Goal: Task Accomplishment & Management: Manage account settings

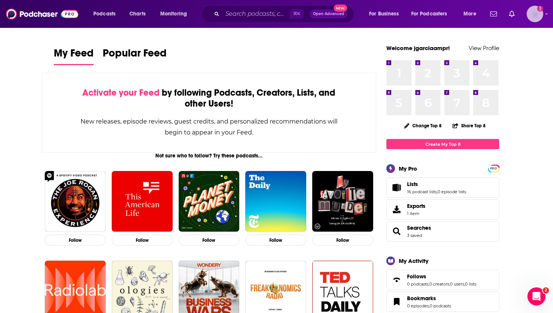
click at [548, 16] on icon "Show profile menu" at bounding box center [546, 14] width 3 height 5
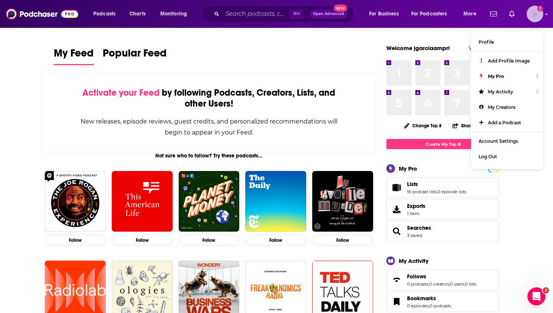
click at [545, 14] on icon "Show profile menu" at bounding box center [546, 14] width 3 height 5
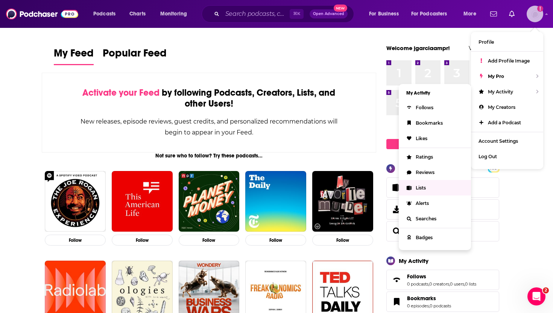
click at [432, 183] on link "Lists" at bounding box center [435, 187] width 72 height 15
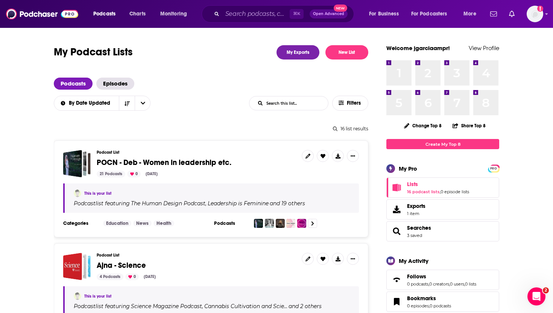
click at [191, 161] on span "POCN - Deb - Women in leadership etc." at bounding box center [164, 162] width 135 height 9
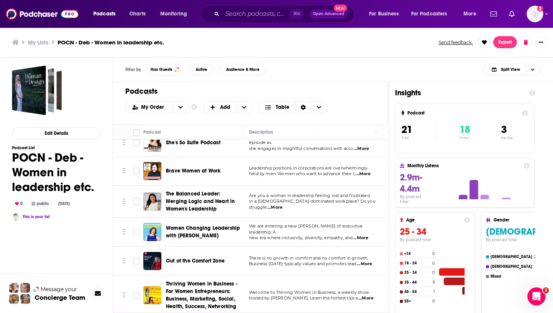
scroll to position [469, 0]
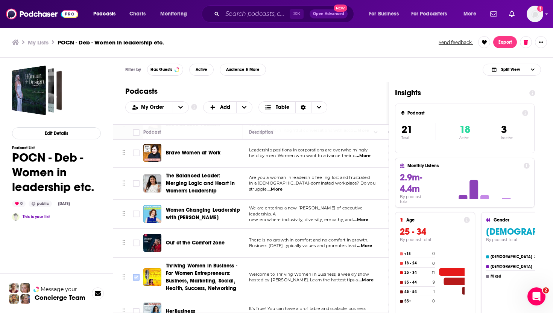
click at [134, 274] on input "Toggle select row" at bounding box center [136, 277] width 7 height 7
checkbox input "true"
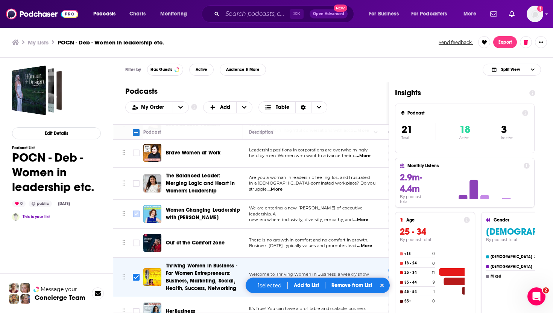
click at [139, 210] on input "Toggle select row" at bounding box center [136, 213] width 7 height 7
checkbox input "true"
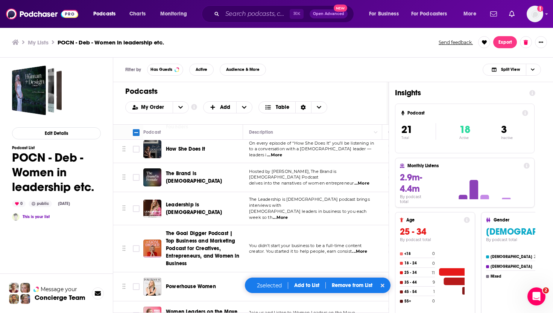
scroll to position [218, 0]
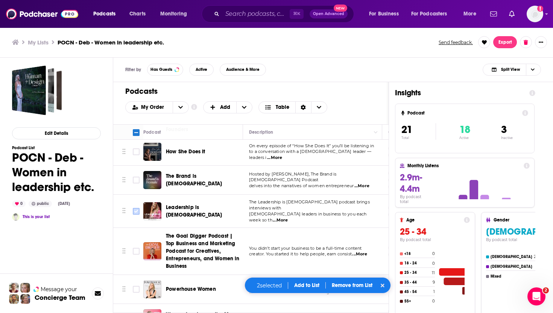
click at [139, 208] on input "Toggle select row" at bounding box center [136, 211] width 7 height 7
checkbox input "true"
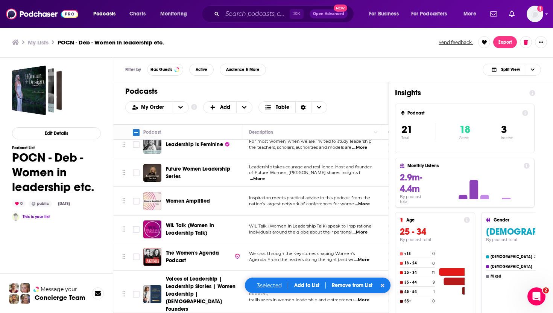
scroll to position [0, 0]
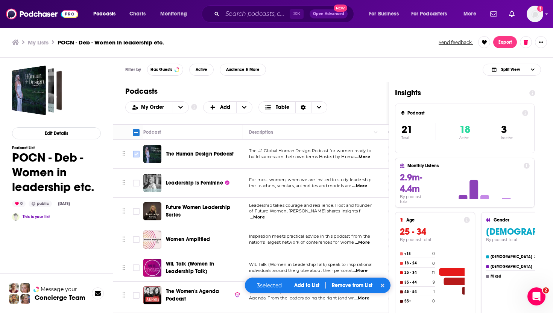
click at [138, 152] on input "Toggle select row" at bounding box center [136, 154] width 7 height 7
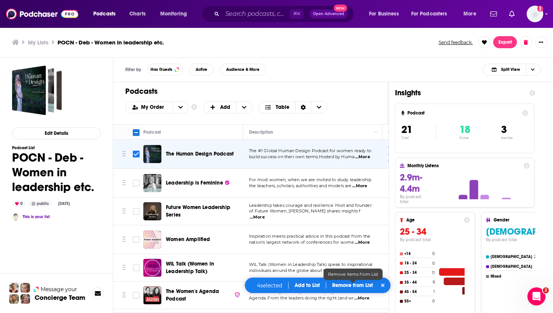
click at [344, 285] on p "Remove from List" at bounding box center [352, 285] width 41 height 6
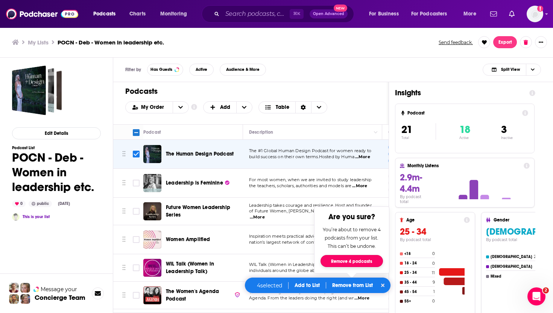
click at [355, 262] on button "Remove 4 podcasts" at bounding box center [352, 261] width 62 height 12
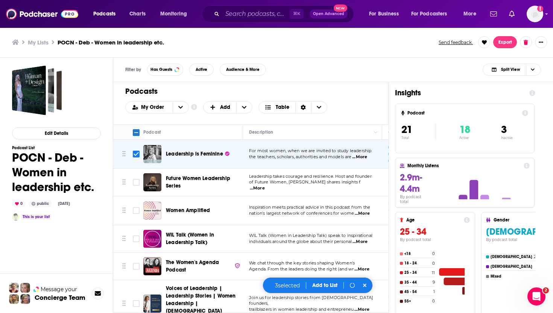
checkbox input "false"
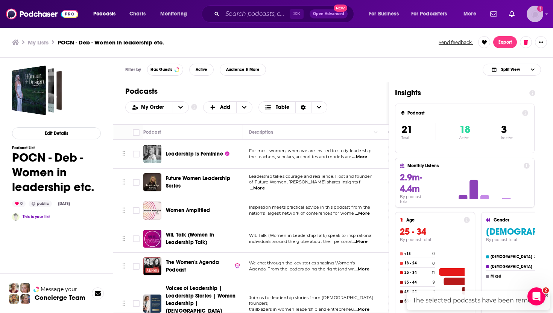
click at [546, 14] on icon "Show profile menu" at bounding box center [546, 14] width 3 height 5
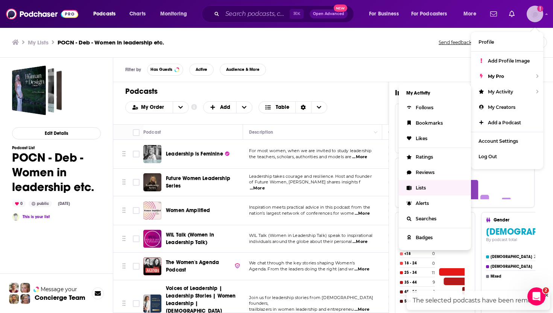
click at [427, 183] on link "Lists" at bounding box center [435, 187] width 72 height 15
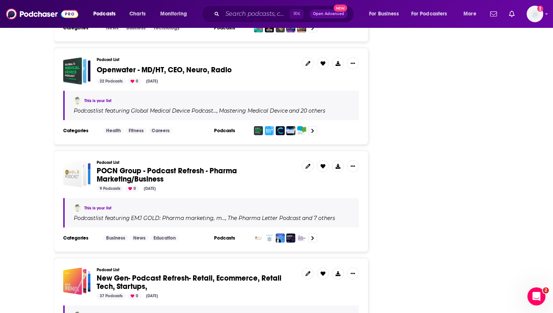
scroll to position [1328, 0]
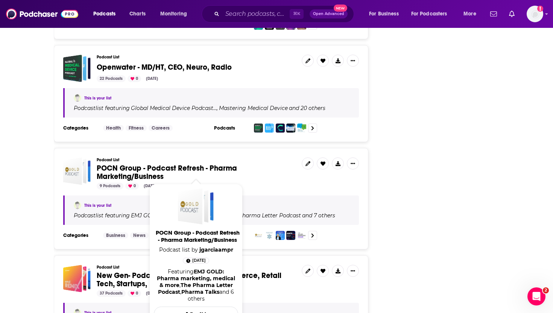
click at [214, 164] on span "POCN Group - Podcast Refresh - Pharma Marketing/Business" at bounding box center [167, 172] width 140 height 18
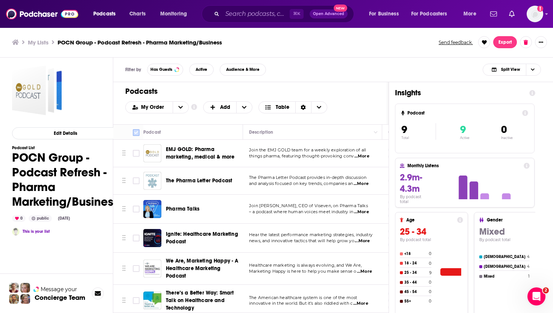
click at [134, 133] on input "Toggle select all" at bounding box center [136, 132] width 7 height 7
checkbox input "true"
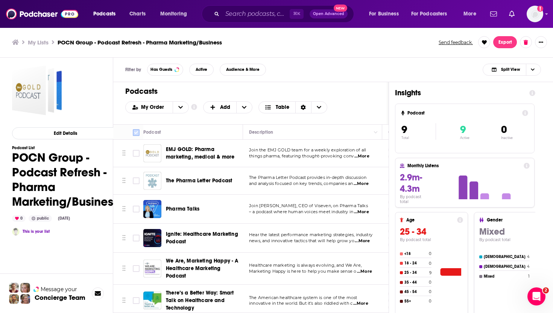
checkbox input "true"
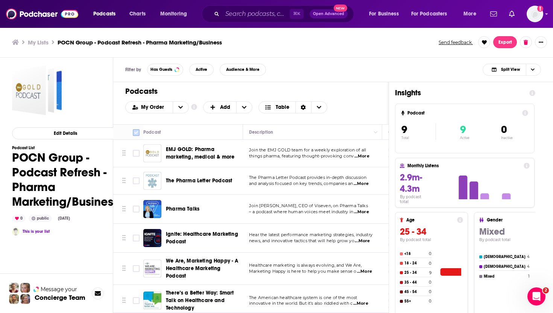
checkbox input "true"
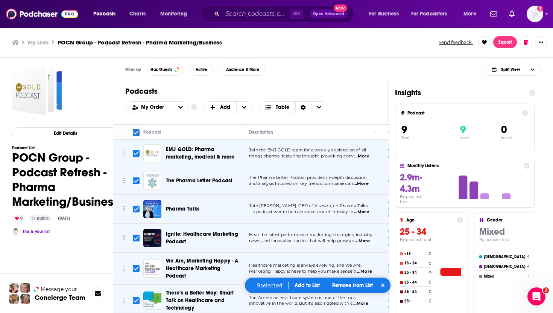
click at [314, 282] on button "Add to List" at bounding box center [307, 285] width 37 height 6
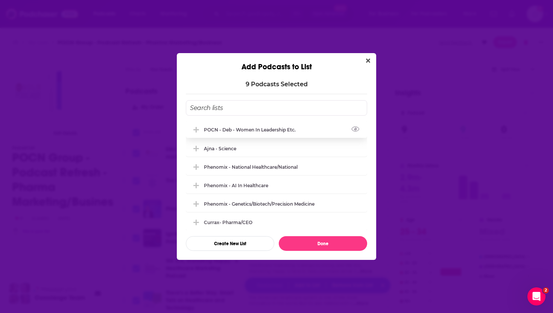
click at [275, 131] on div "POCN - Deb - Women in leadership etc." at bounding box center [252, 130] width 96 height 6
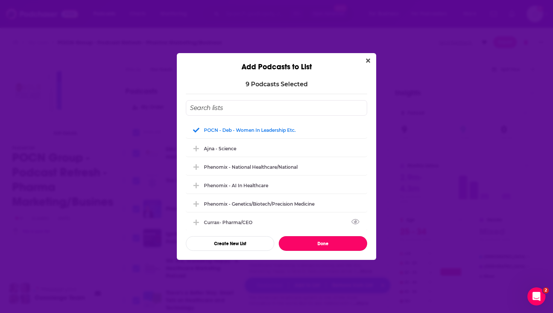
click at [337, 245] on button "Done" at bounding box center [323, 243] width 88 height 15
checkbox input "false"
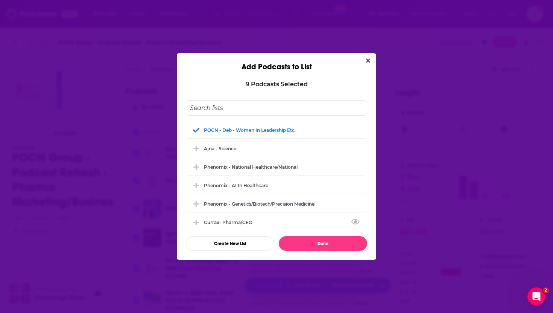
checkbox input "false"
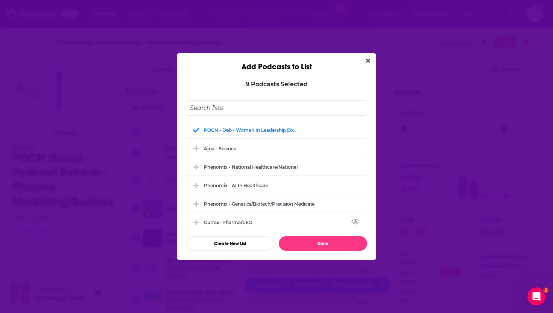
checkbox input "false"
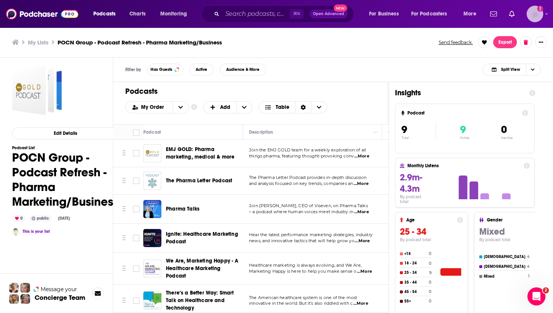
click at [540, 16] on img "Logged in as jgarciaampr" at bounding box center [535, 14] width 17 height 17
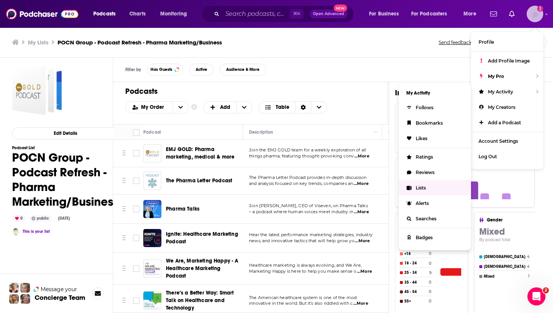
click at [432, 187] on link "Lists" at bounding box center [435, 187] width 72 height 15
